Goal: Information Seeking & Learning: Learn about a topic

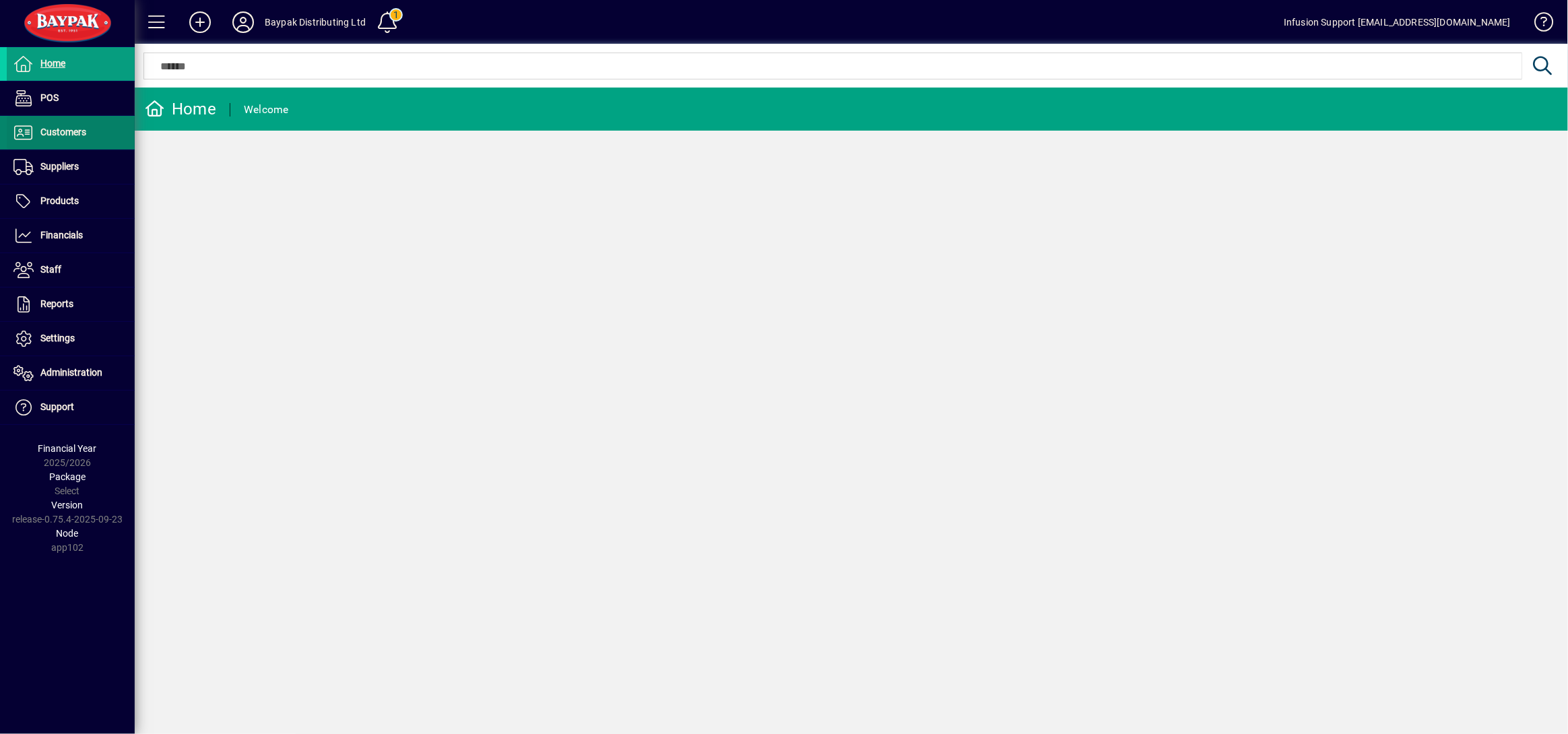
click at [64, 127] on span "Customers" at bounding box center [63, 132] width 46 height 11
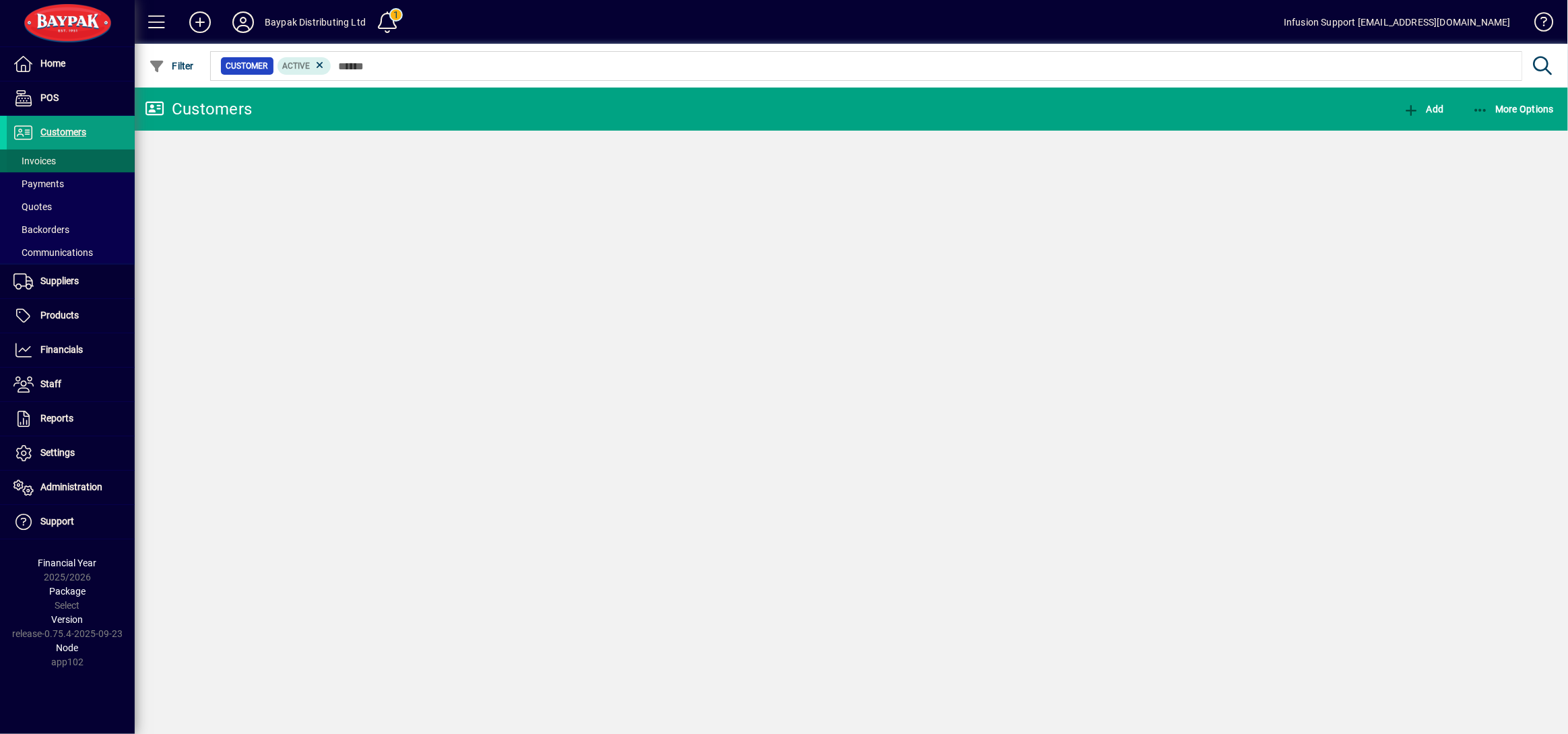
click at [62, 164] on span at bounding box center [70, 161] width 128 height 33
click at [37, 160] on span "Invoices" at bounding box center [35, 161] width 43 height 11
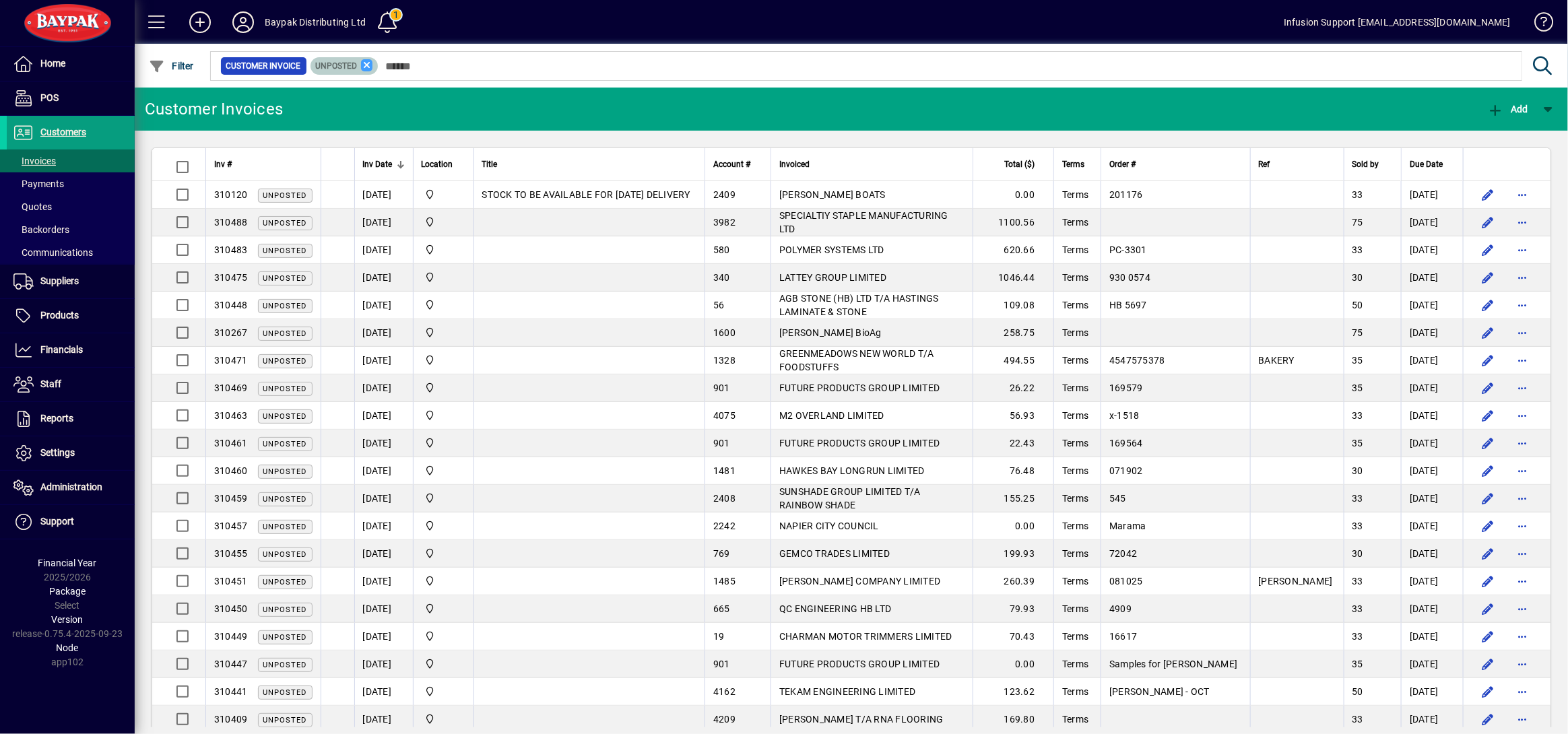
click at [364, 67] on icon at bounding box center [367, 65] width 12 height 12
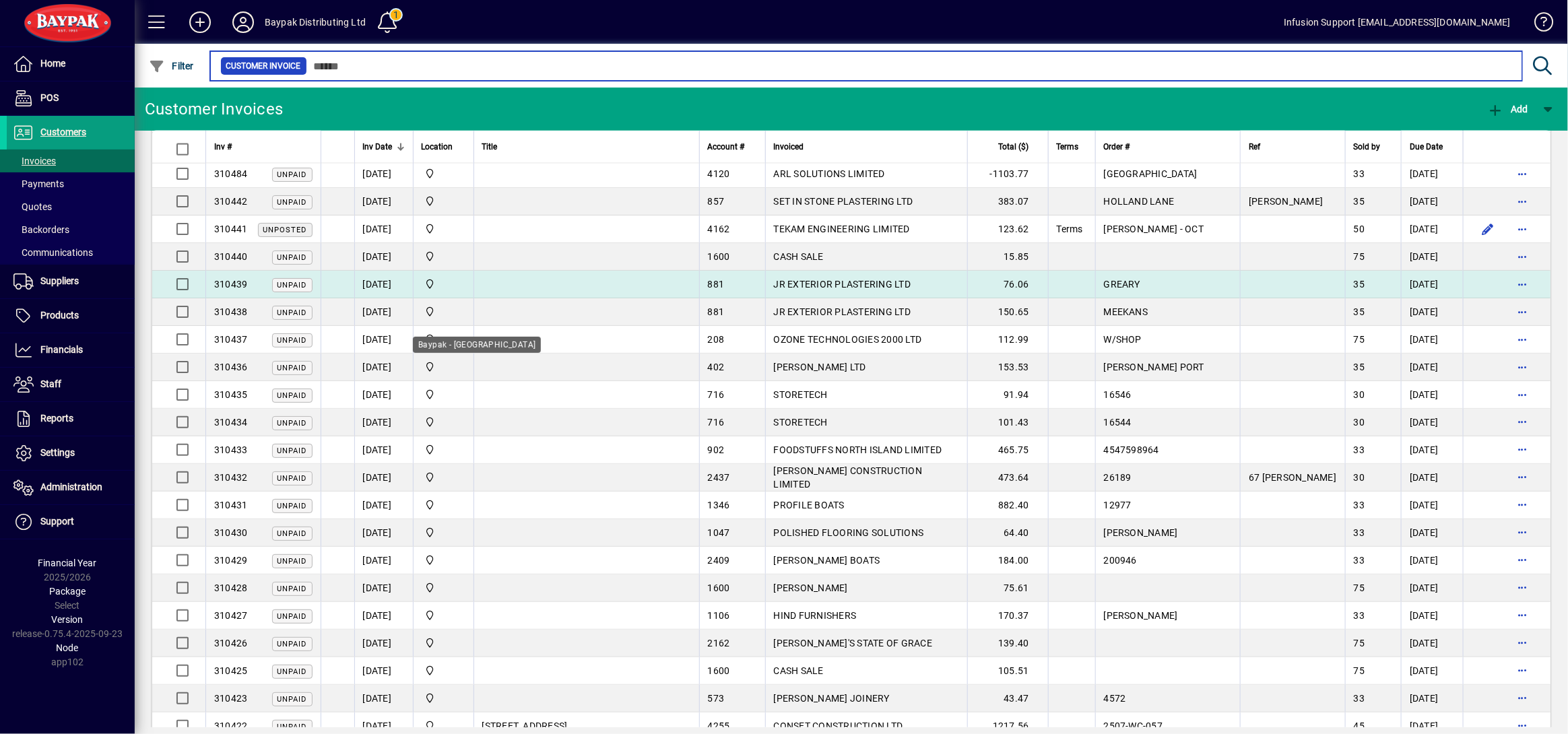
scroll to position [808, 0]
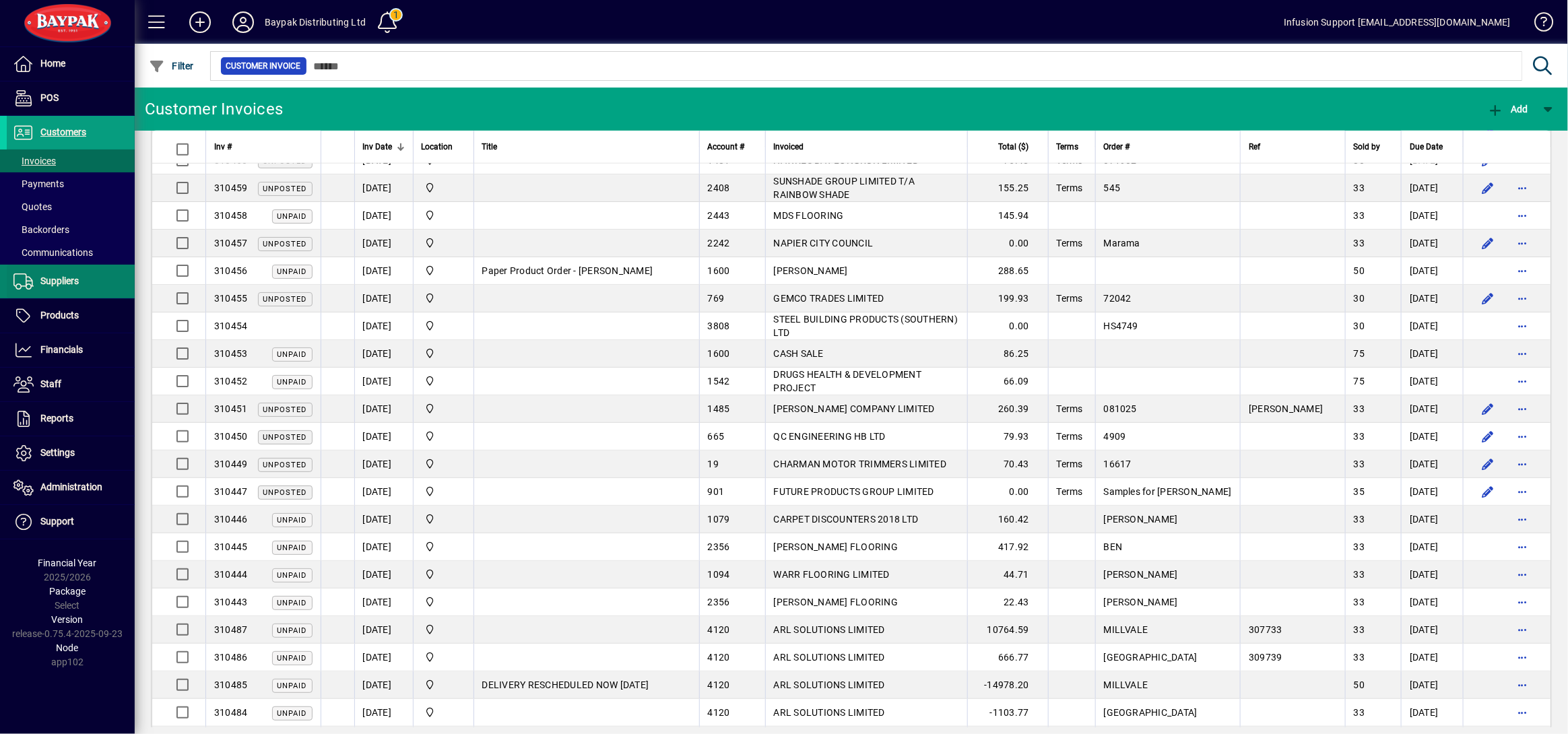
click at [61, 283] on span "Suppliers" at bounding box center [59, 280] width 38 height 11
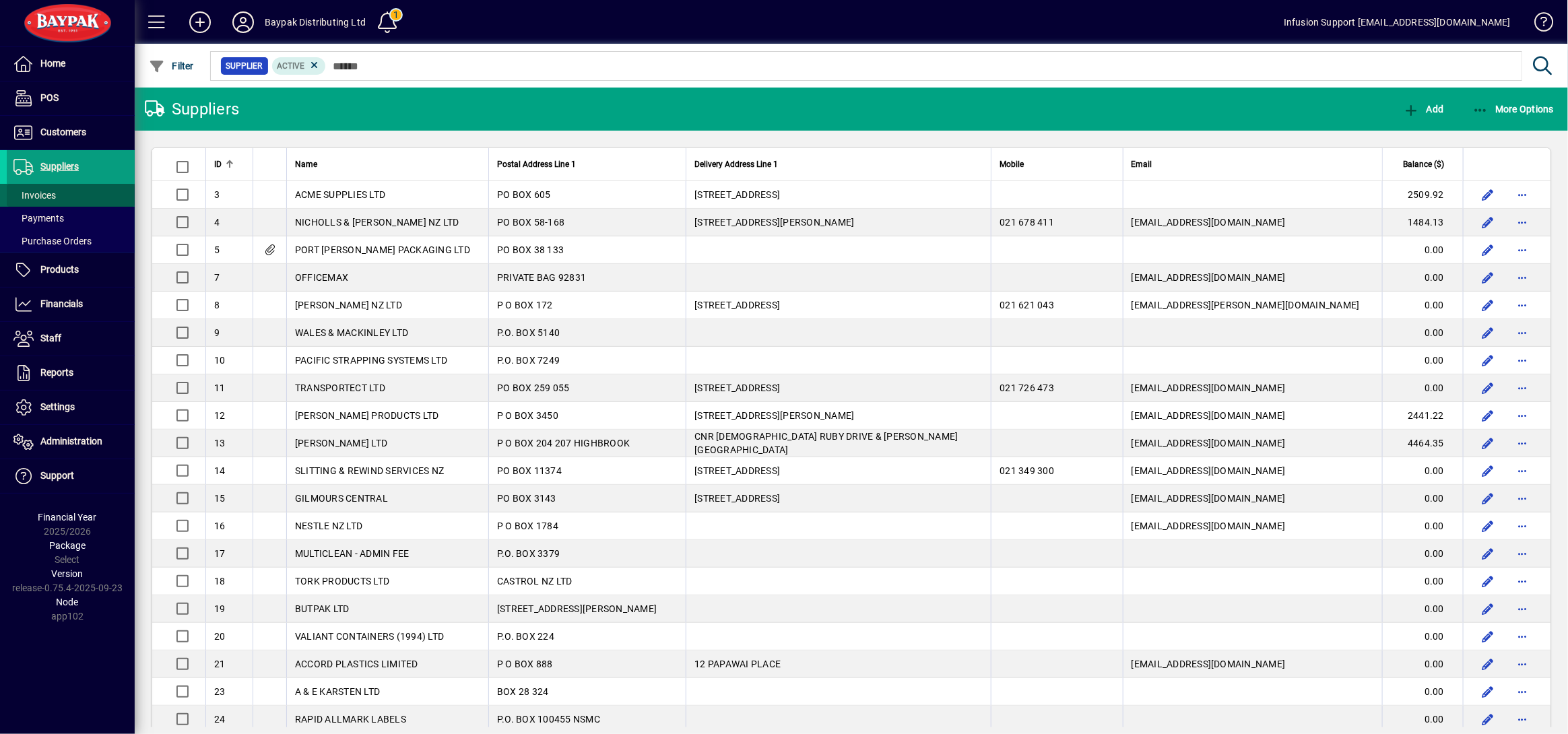
click at [44, 196] on span "Invoices" at bounding box center [35, 195] width 43 height 11
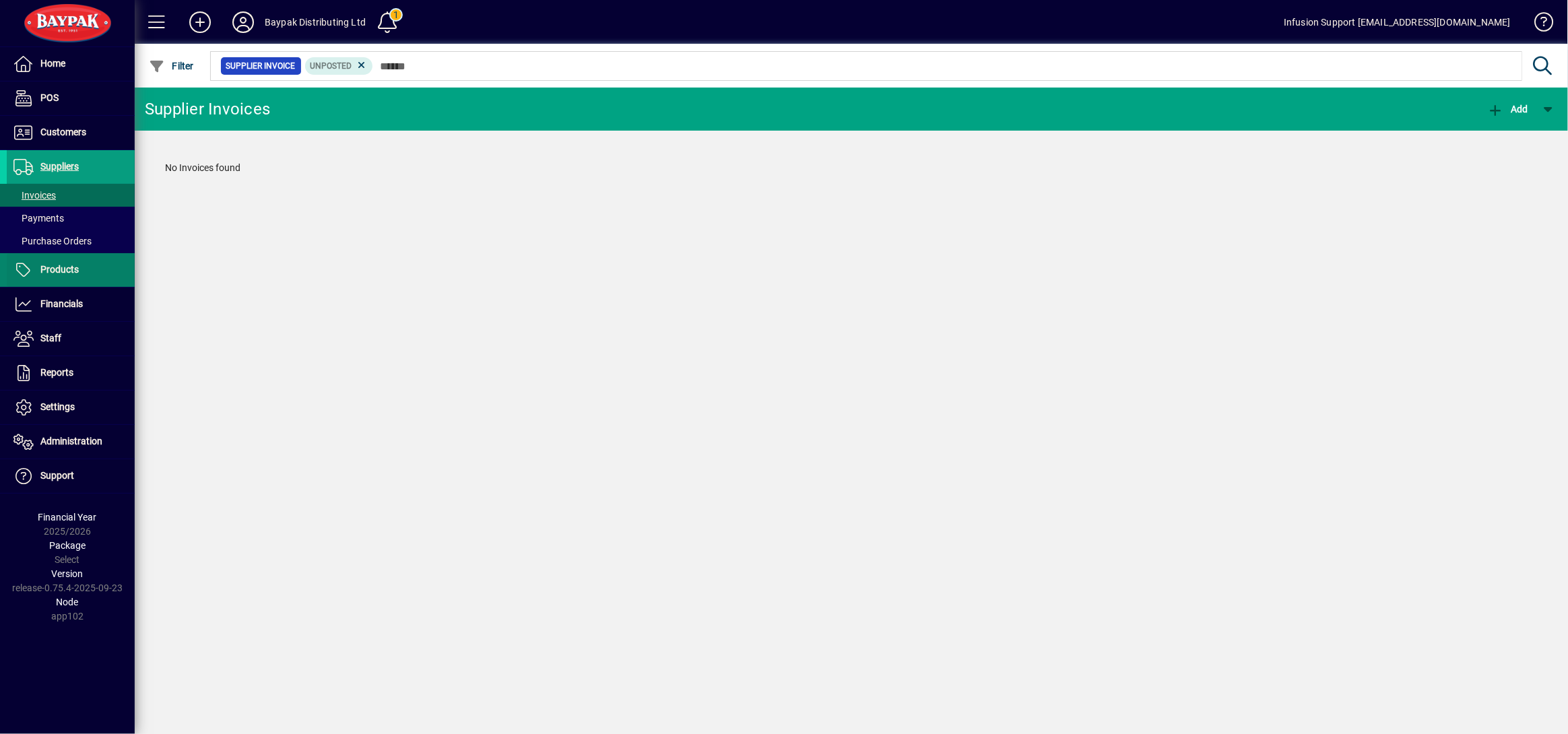
click at [59, 267] on span "Products" at bounding box center [59, 269] width 38 height 11
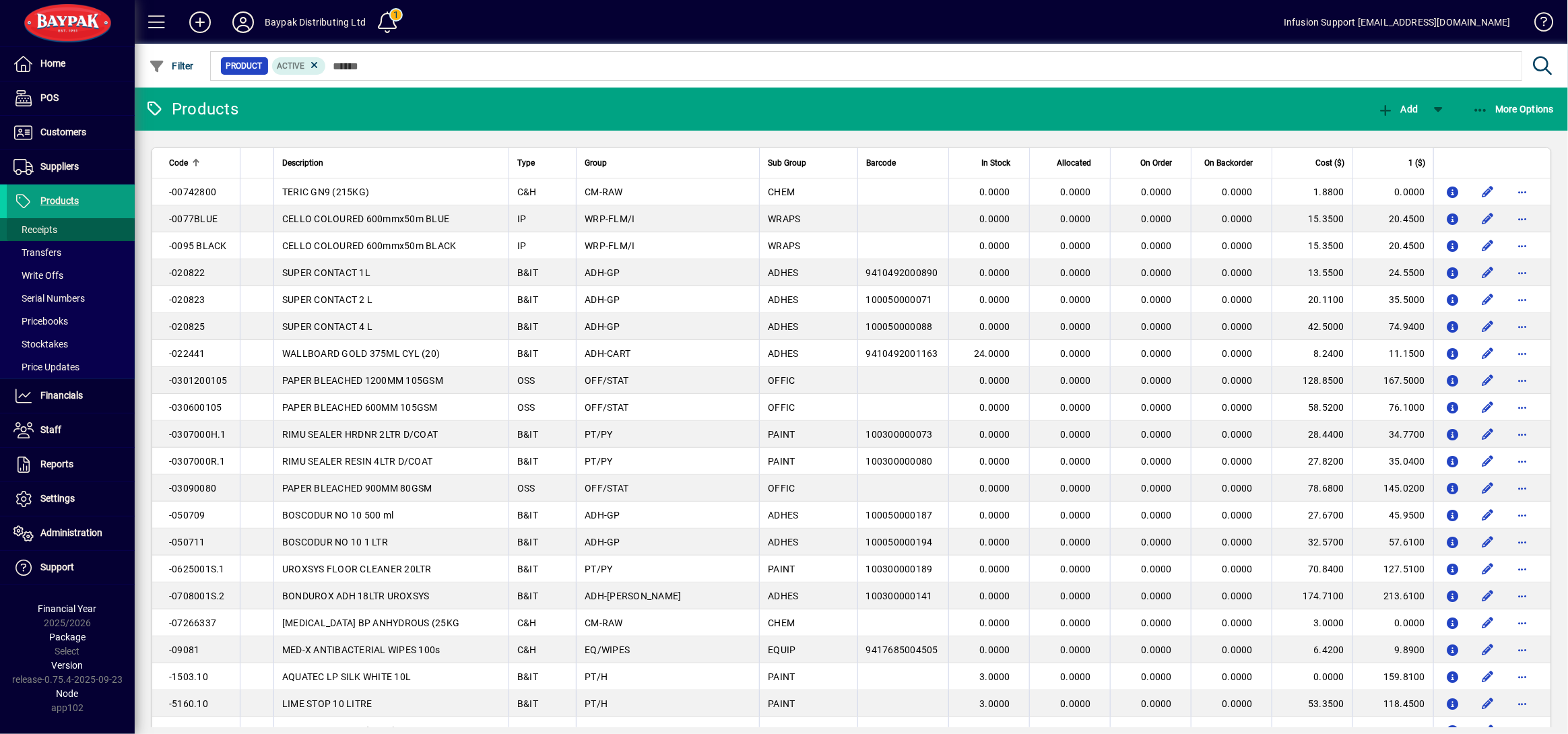
click at [37, 232] on span "Receipts" at bounding box center [36, 230] width 43 height 11
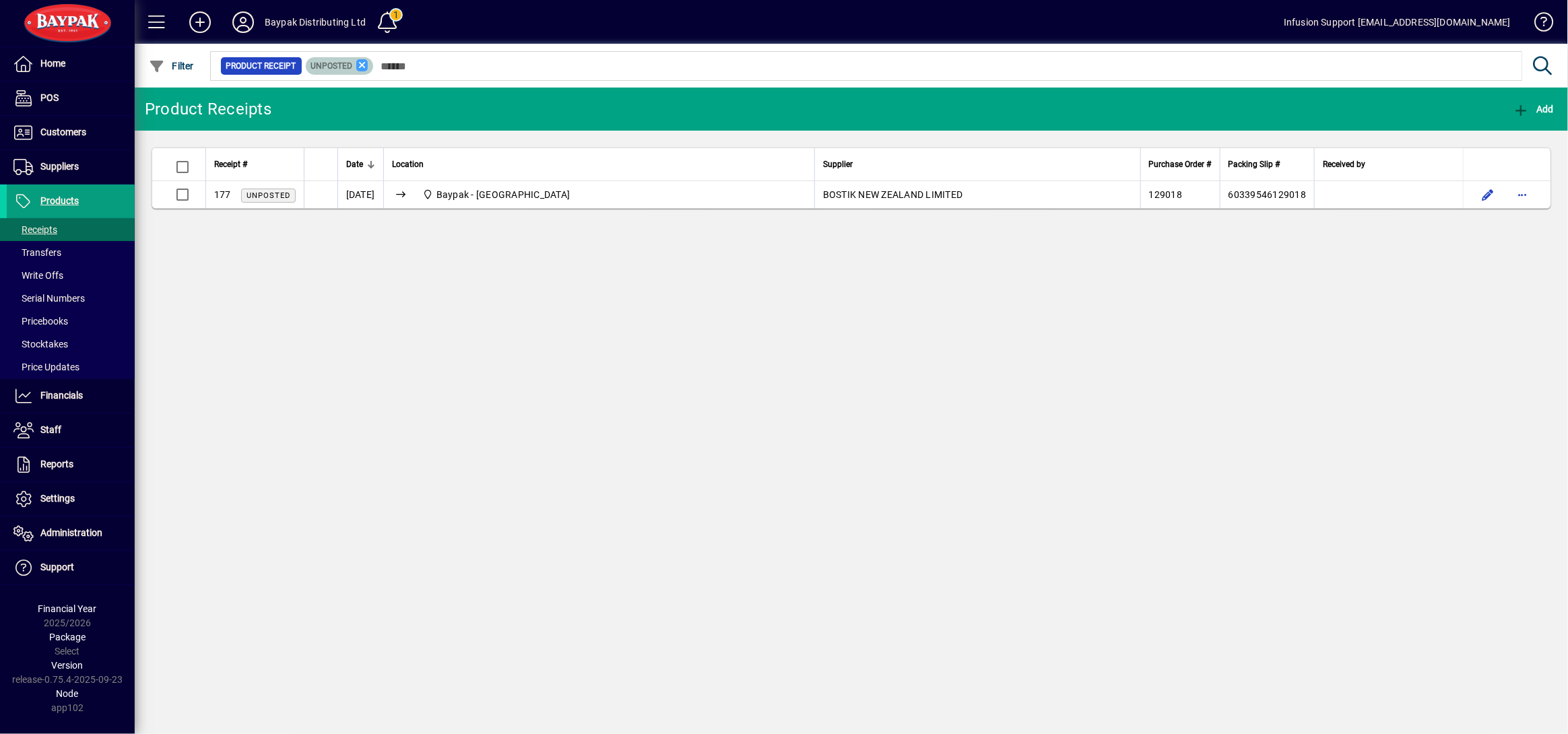
click at [361, 66] on icon at bounding box center [362, 65] width 12 height 12
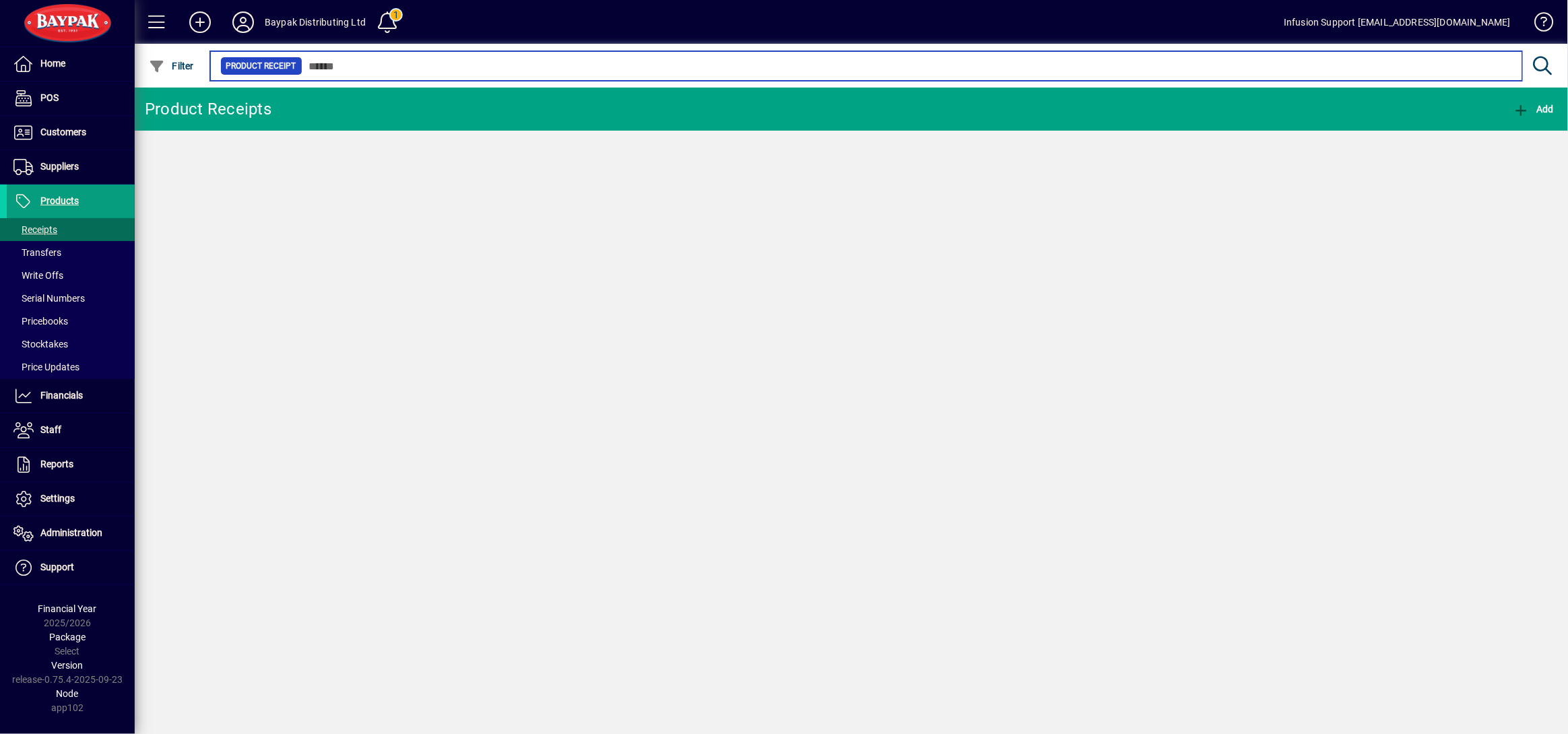
click at [361, 67] on input "text" at bounding box center [906, 66] width 1209 height 19
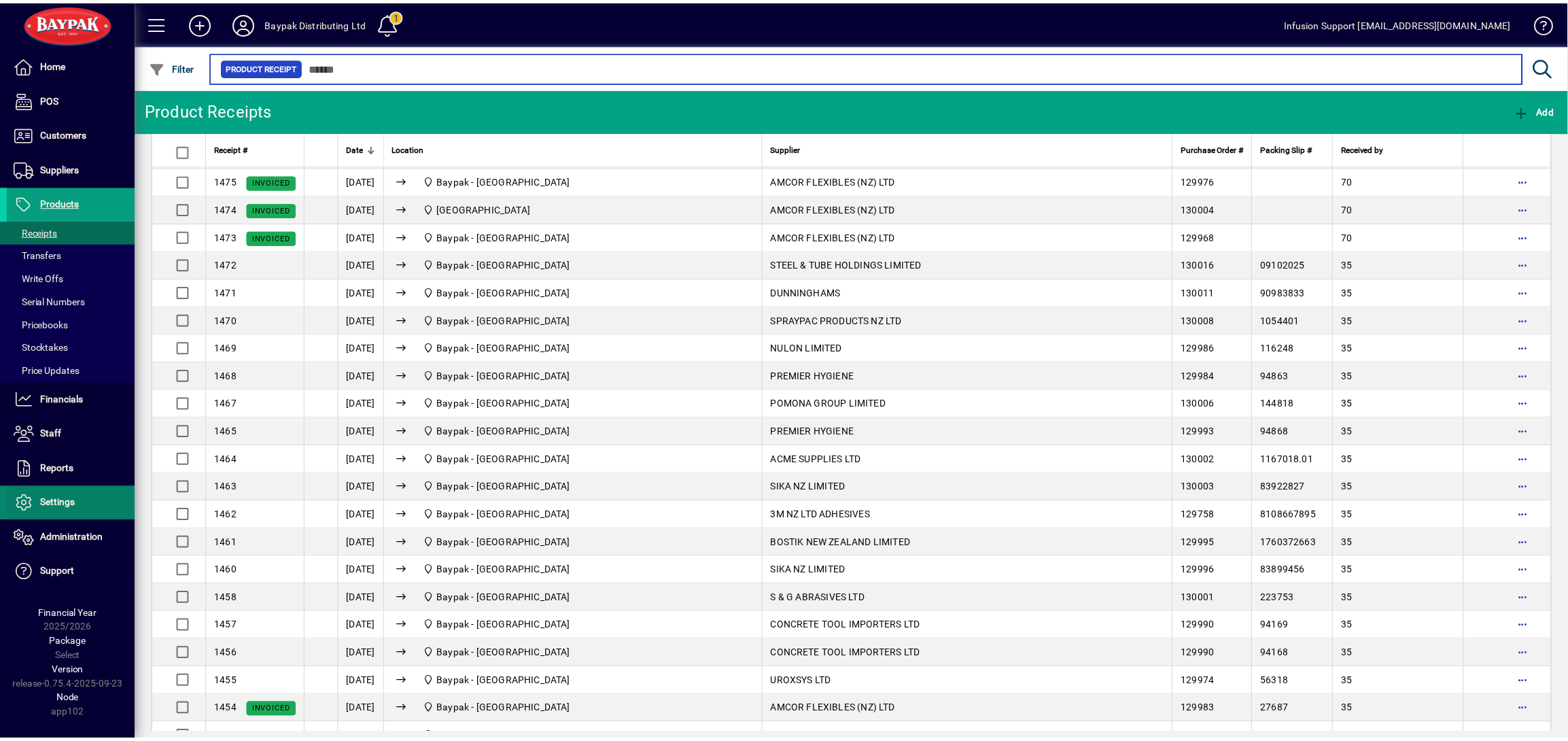
scroll to position [91, 0]
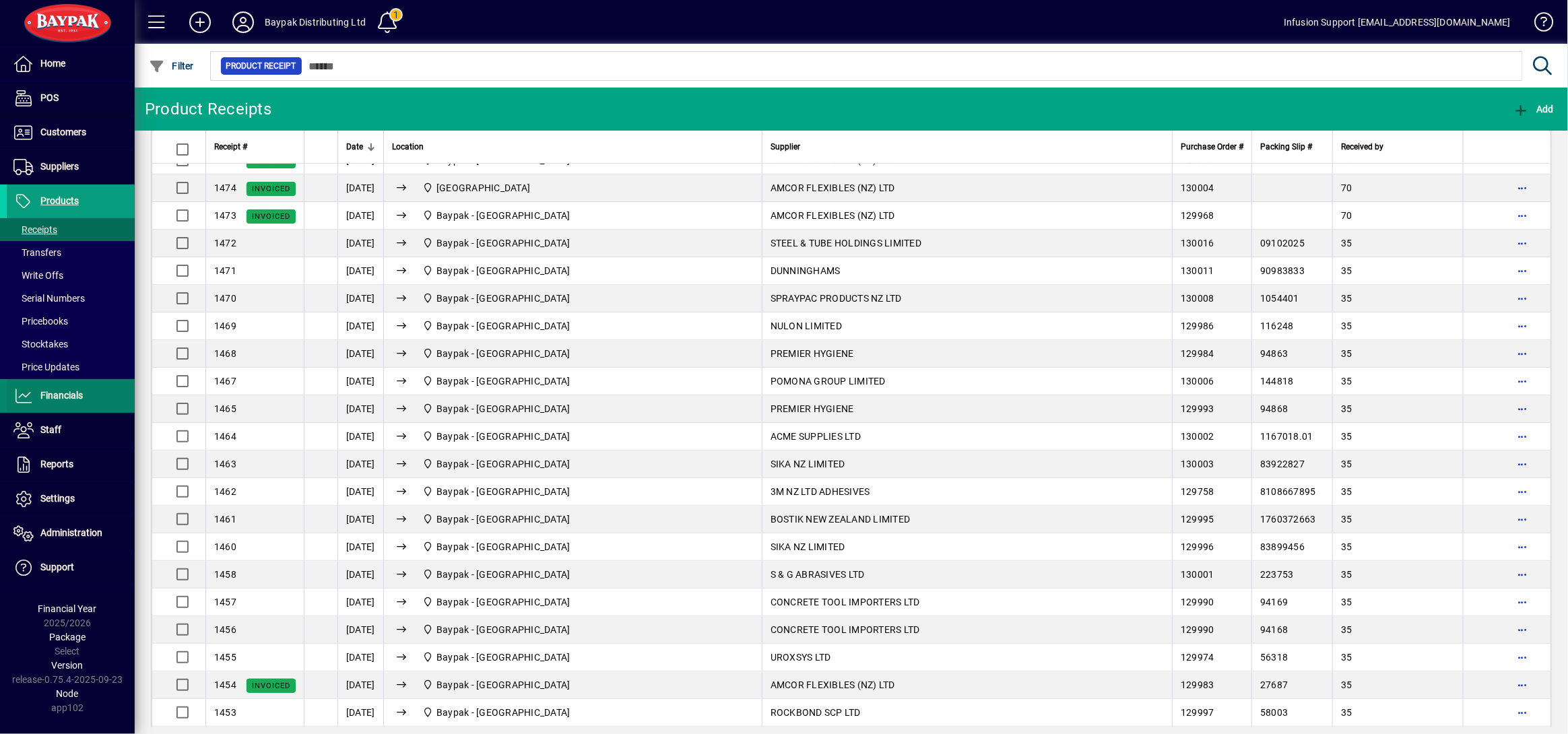
click at [43, 396] on span "Financials" at bounding box center [62, 395] width 43 height 11
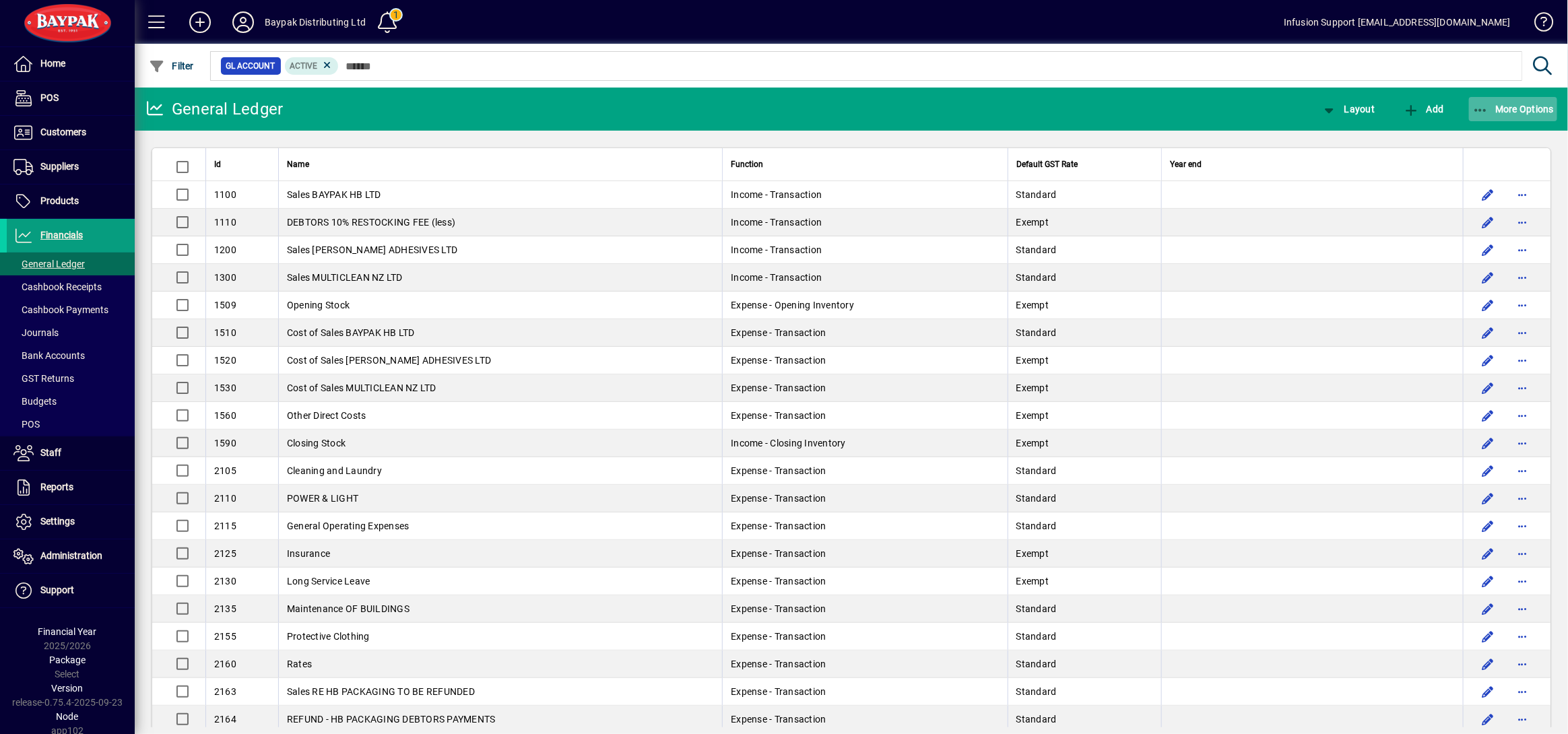
click at [1483, 101] on span "button" at bounding box center [1514, 109] width 89 height 33
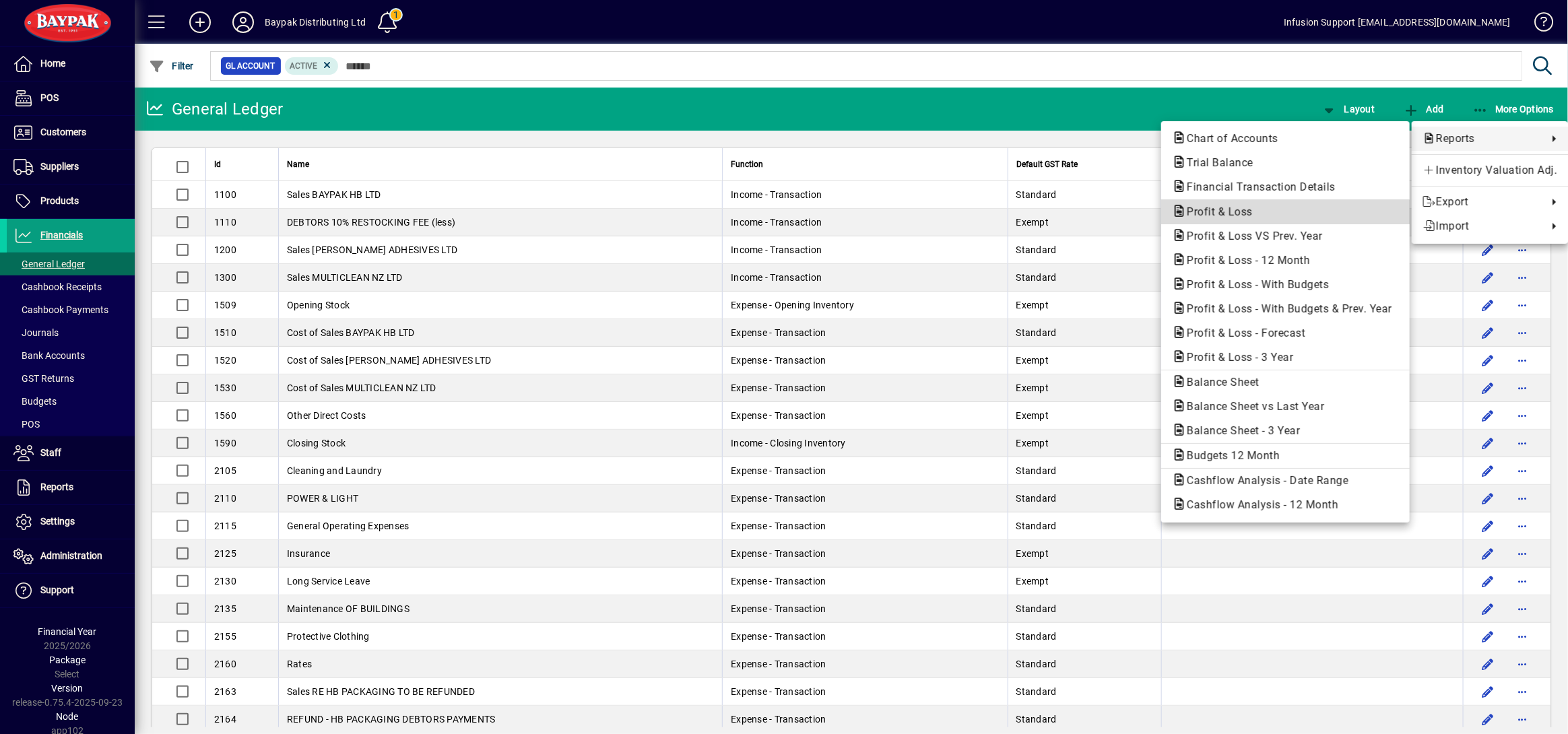
click at [1251, 211] on span "Profit & Loss" at bounding box center [1216, 212] width 88 height 13
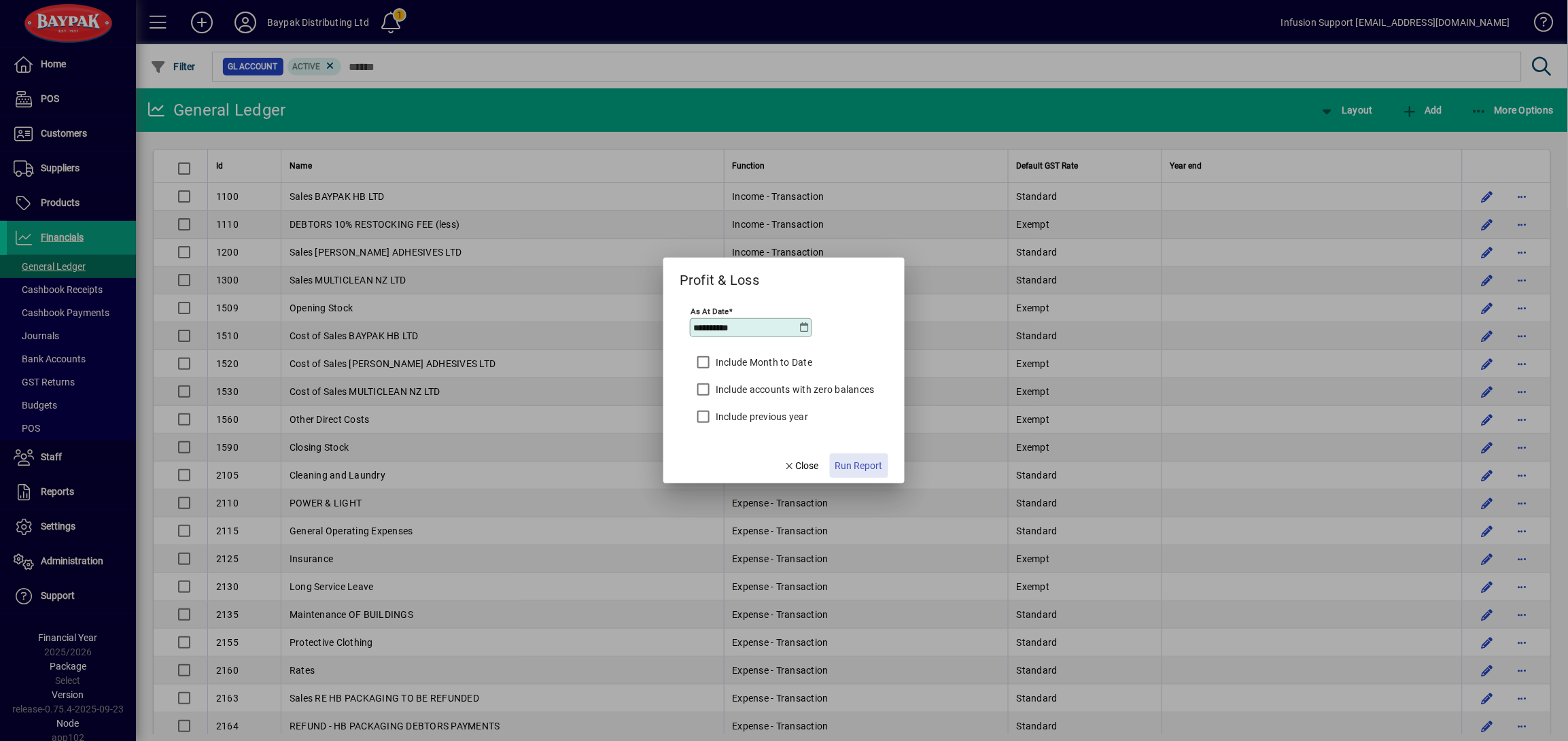
click at [875, 463] on span "Run Report" at bounding box center [859, 467] width 48 height 15
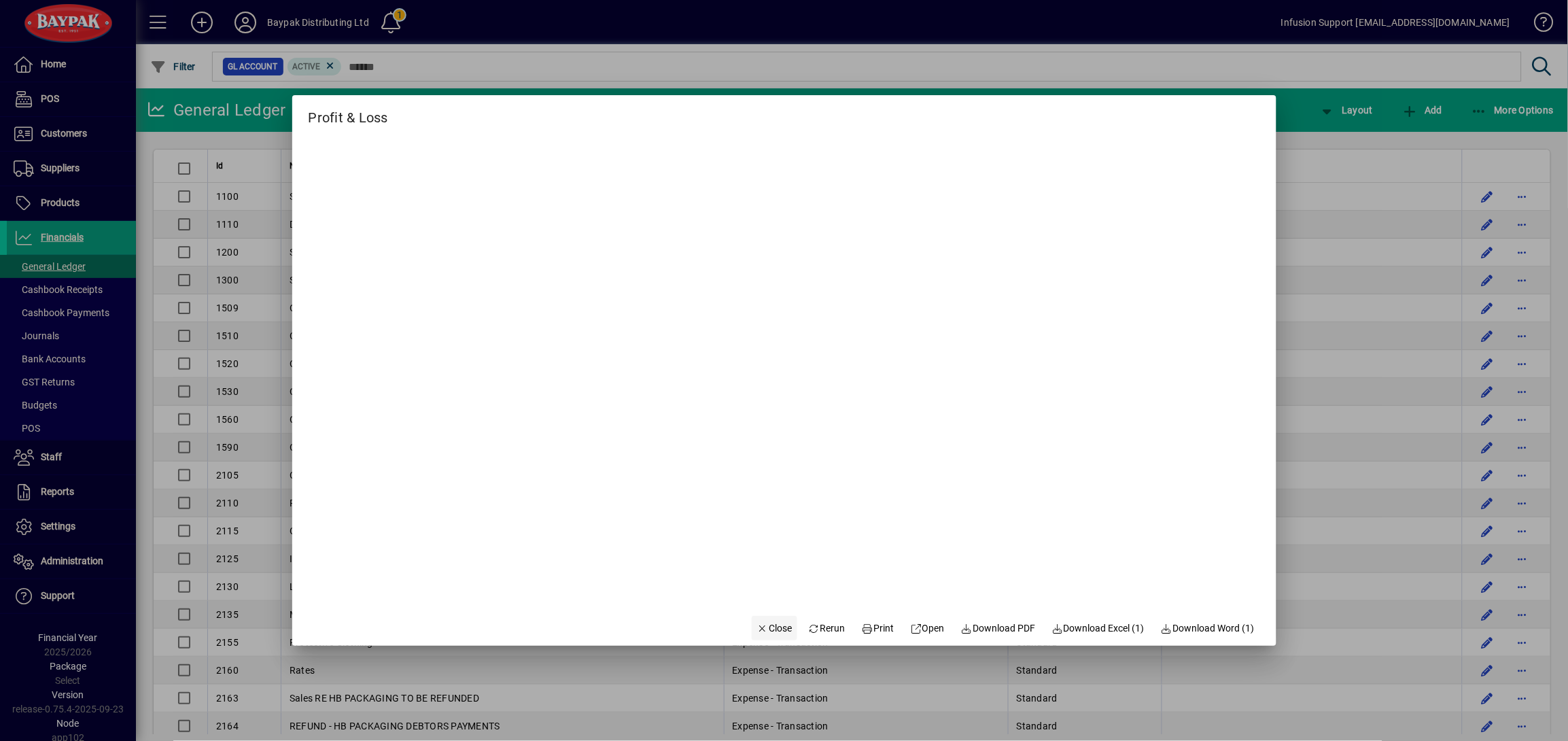
click at [769, 632] on span "Close" at bounding box center [775, 629] width 35 height 15
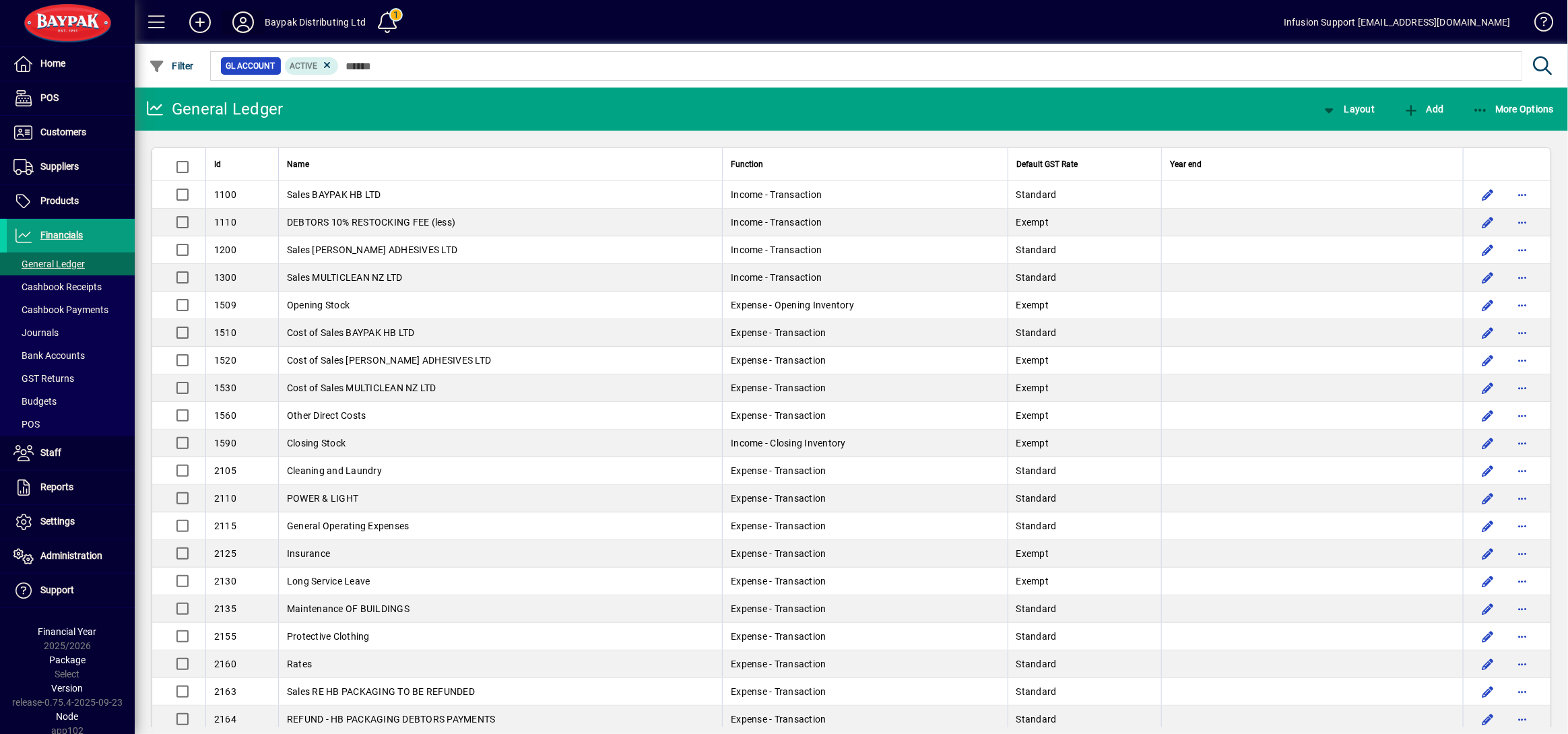
click at [239, 24] on icon at bounding box center [243, 22] width 27 height 22
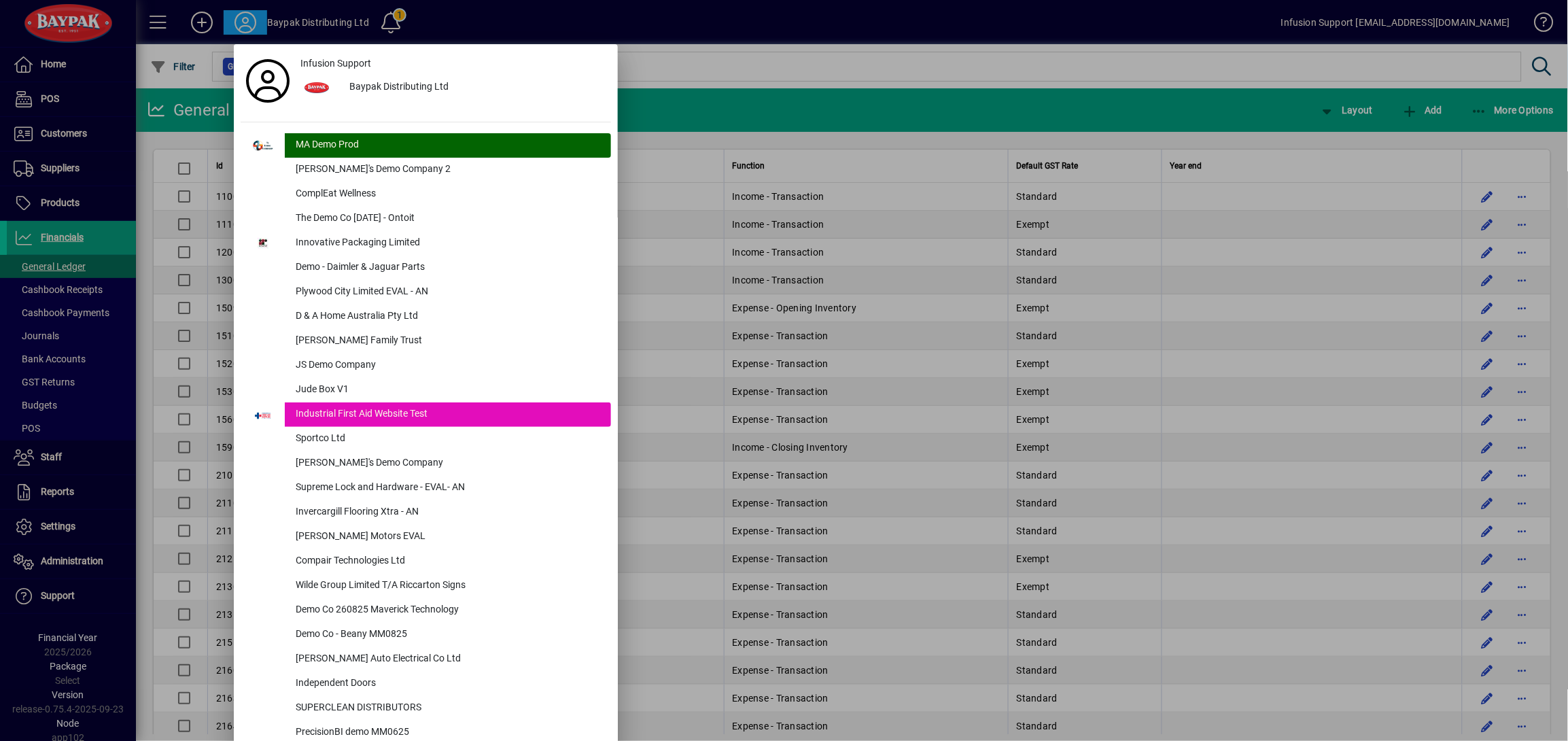
click at [49, 53] on div at bounding box center [784, 370] width 1568 height 741
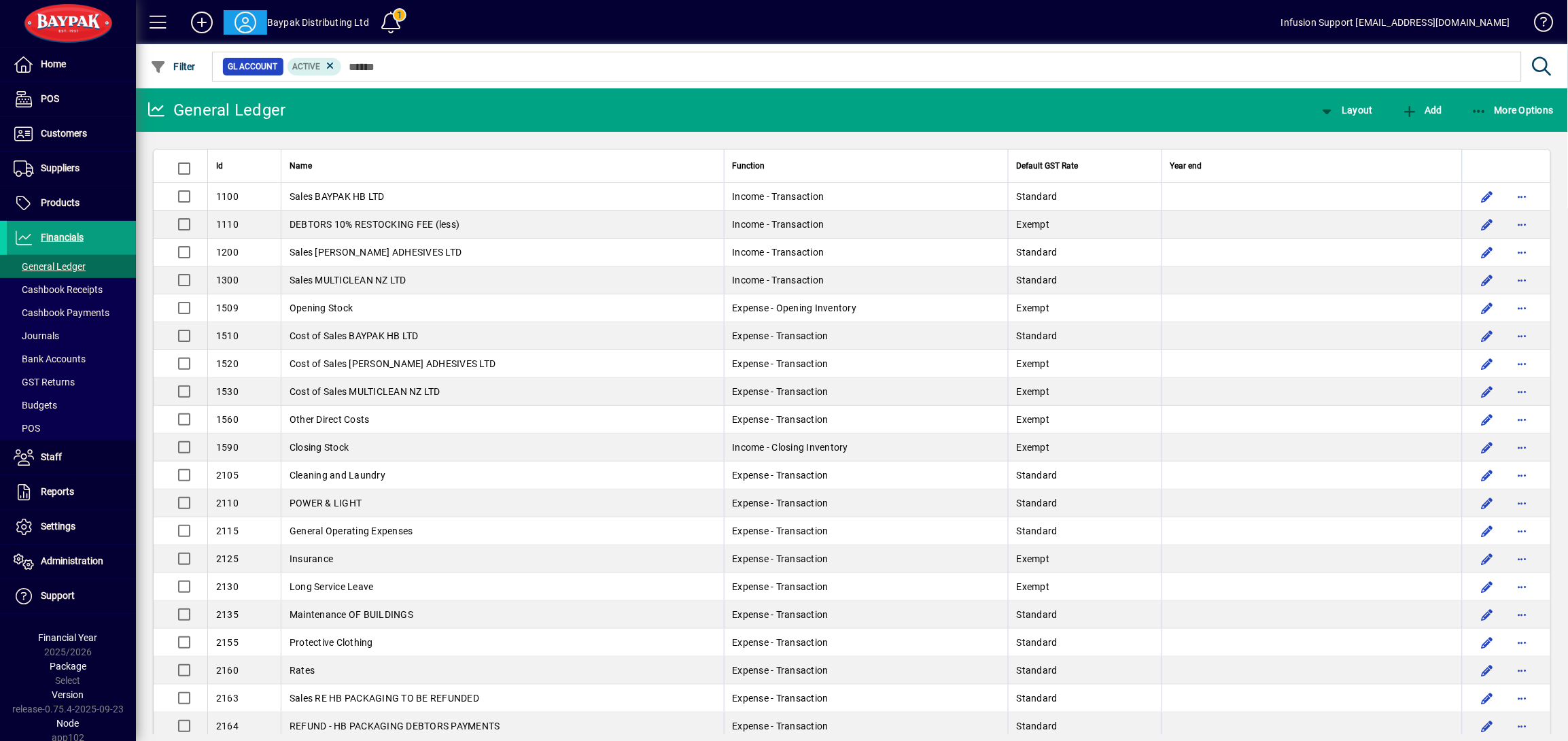
click at [53, 65] on span "Home" at bounding box center [53, 64] width 25 height 11
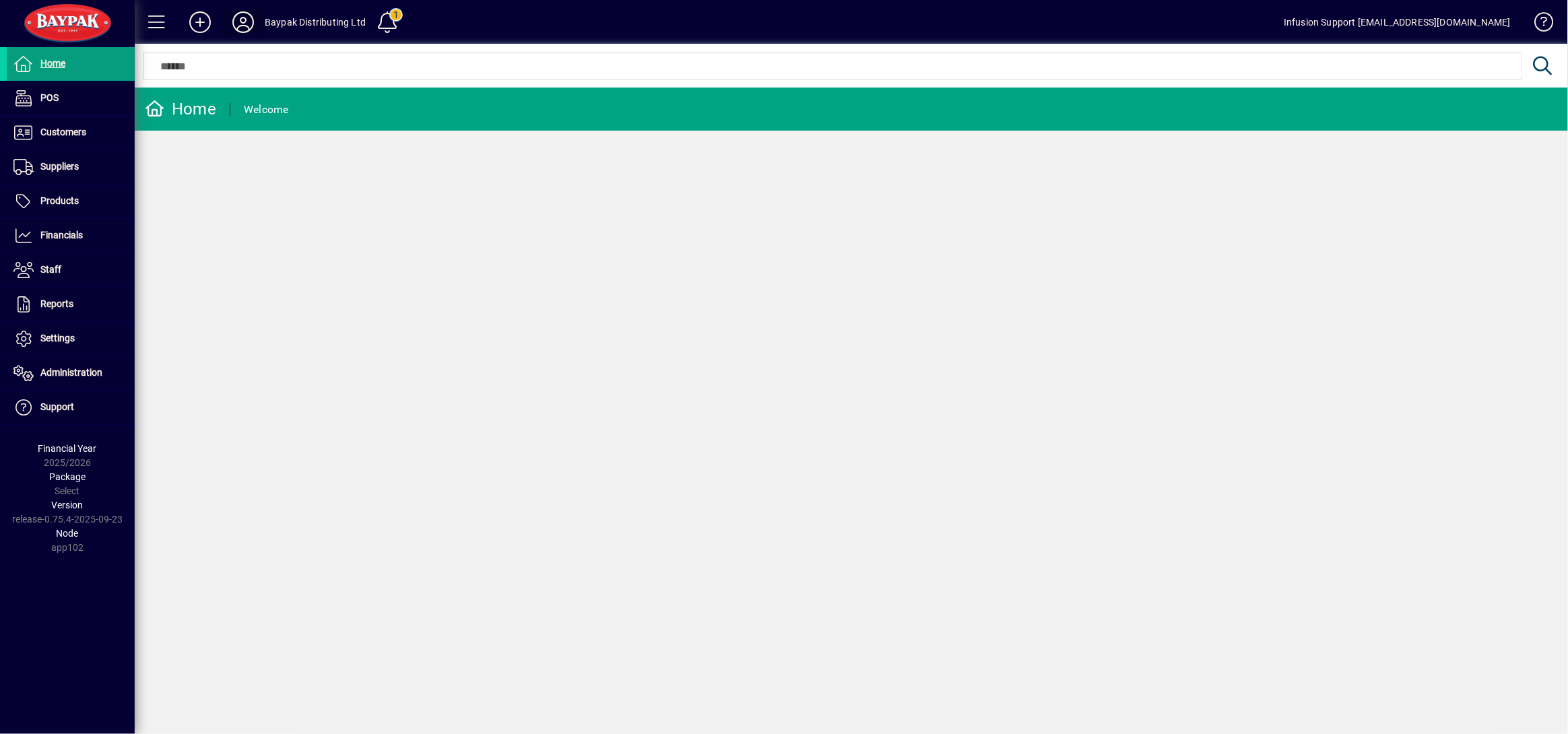
click at [235, 20] on icon at bounding box center [243, 22] width 27 height 22
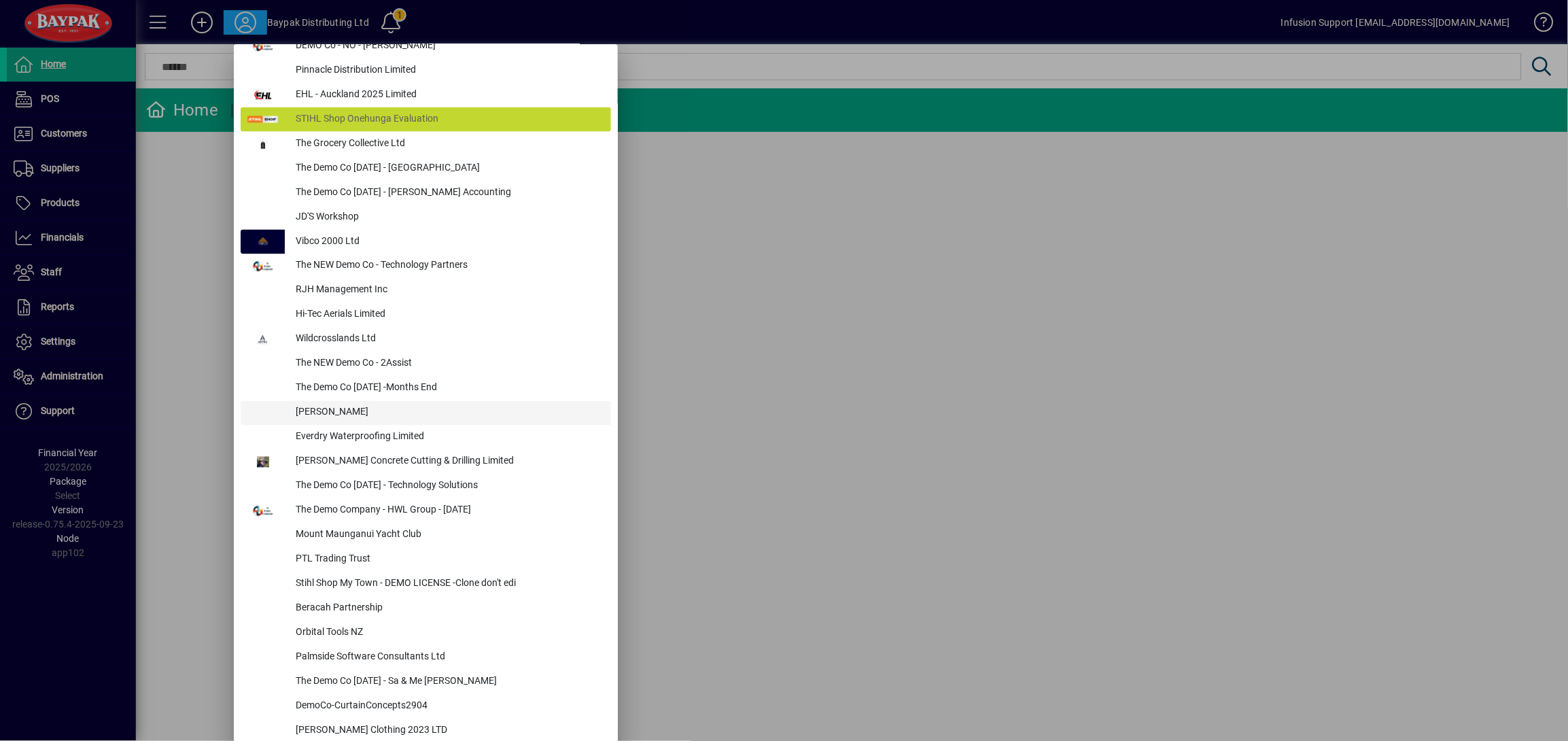
scroll to position [383, 0]
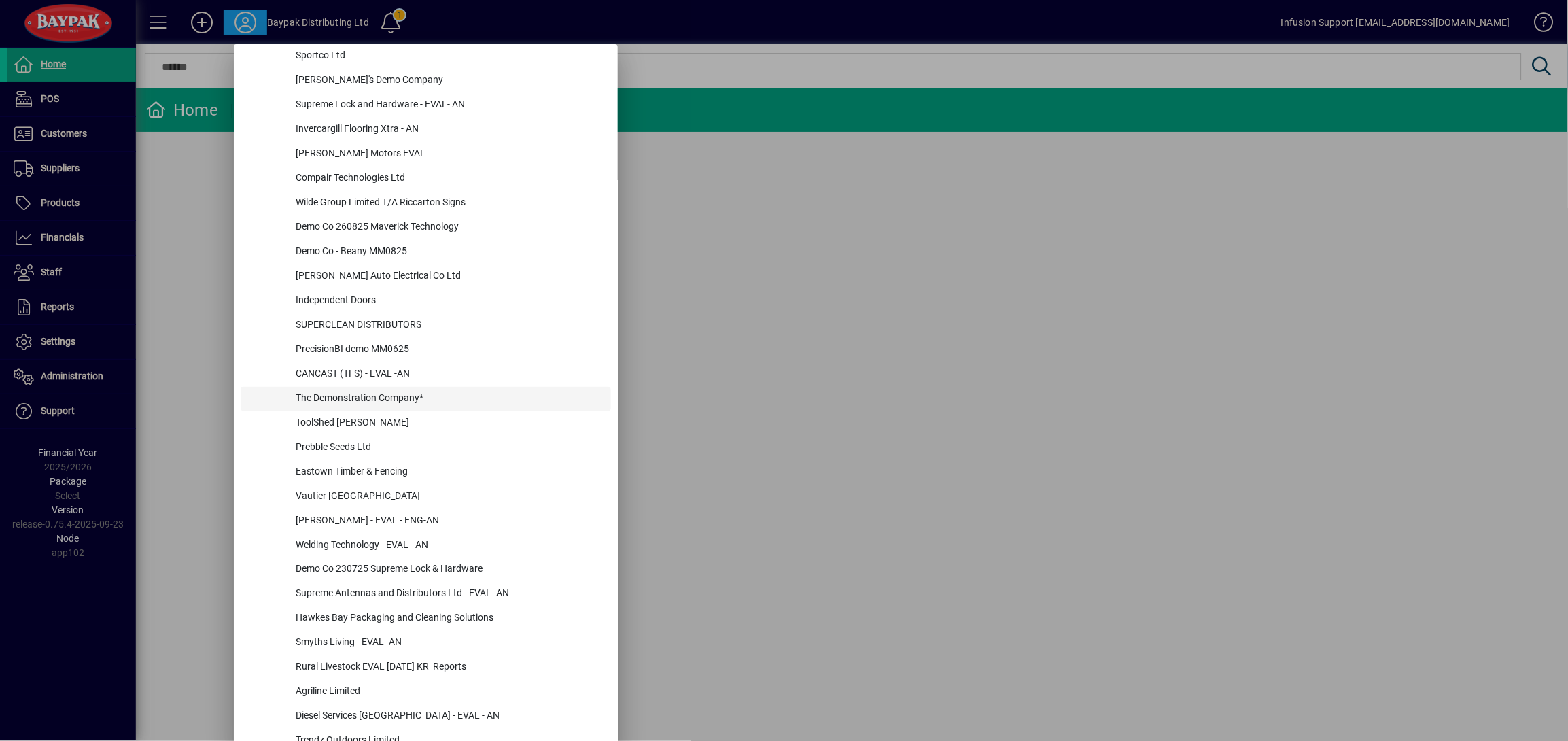
click at [394, 399] on div "The Demonstration Company*" at bounding box center [448, 399] width 326 height 24
